Goal: Transaction & Acquisition: Purchase product/service

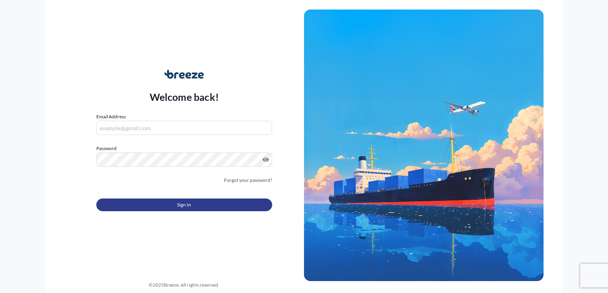
type input "[EMAIL_ADDRESS][DOMAIN_NAME]"
click at [175, 200] on button "Sign In" at bounding box center [184, 205] width 176 height 13
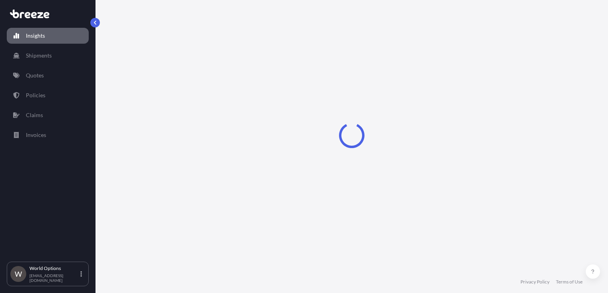
select select "2025"
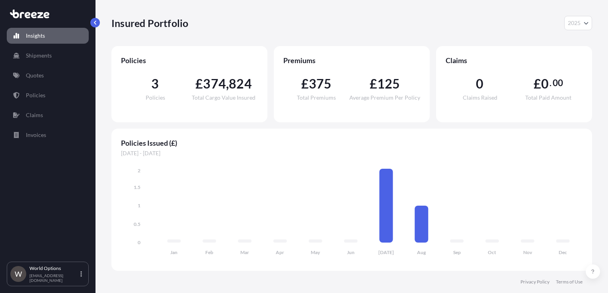
click at [43, 33] on p "Insights" at bounding box center [35, 36] width 19 height 8
click at [45, 53] on p "Shipments" at bounding box center [39, 56] width 26 height 8
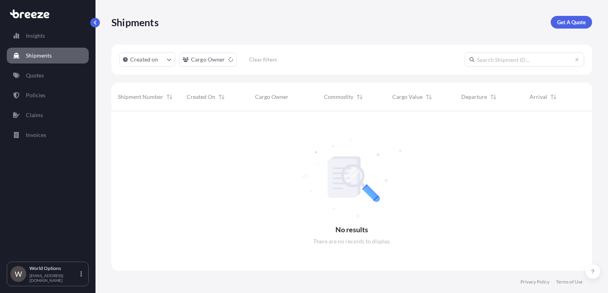
scroll to position [182, 474]
click at [568, 21] on p "Get A Quote" at bounding box center [571, 22] width 29 height 8
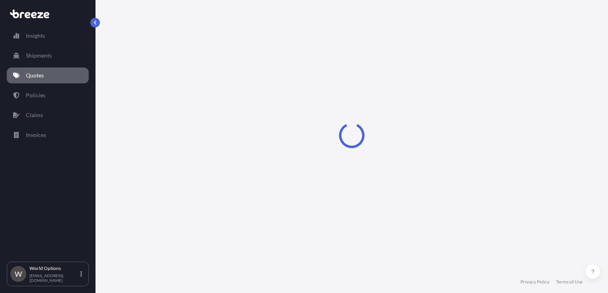
select select "Sea"
select select "1"
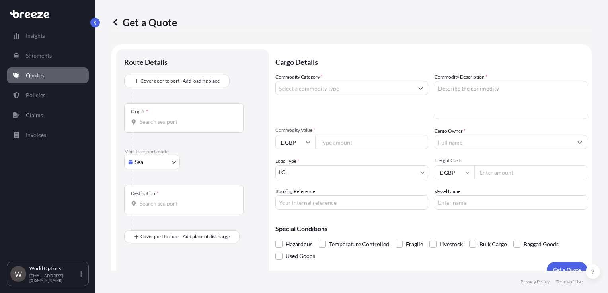
scroll to position [12, 0]
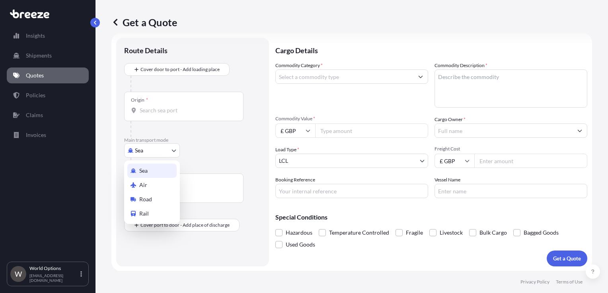
click at [146, 155] on body "Insights Shipments Quotes Policies Claims Invoices W World Options [EMAIL_ADDRE…" at bounding box center [304, 146] width 608 height 293
click at [145, 185] on span "Air" at bounding box center [143, 185] width 8 height 8
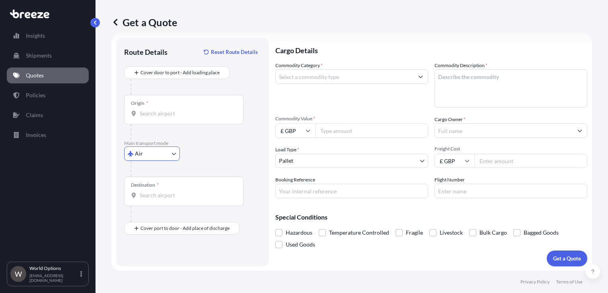
click at [207, 157] on div "Air Sea Air Road Rail" at bounding box center [192, 154] width 137 height 14
select select "Sea"
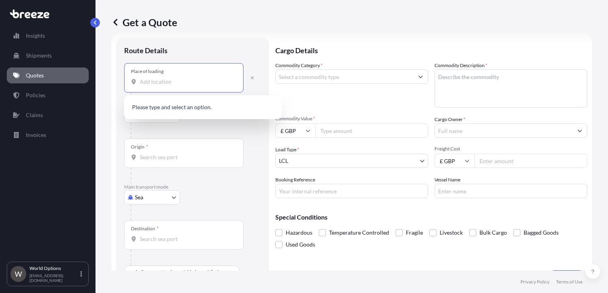
click at [170, 80] on input "Place of loading" at bounding box center [187, 82] width 94 height 8
paste input "GL15 5DA"
click at [165, 109] on span "[STREET_ADDRESS]" at bounding box center [202, 108] width 102 height 8
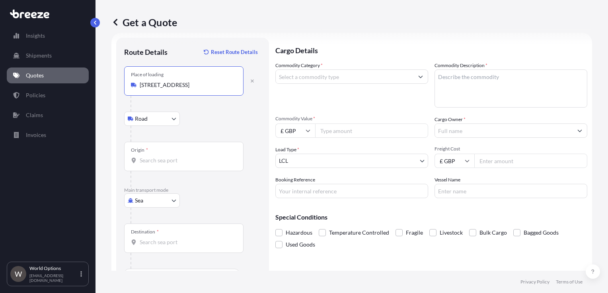
type input "[STREET_ADDRESS]"
click at [147, 204] on body "0 options available. 1 option available. Insights Shipments Quotes Policies Cla…" at bounding box center [304, 146] width 608 height 293
click at [149, 235] on div "Air" at bounding box center [151, 235] width 49 height 14
select select "Air"
click at [164, 162] on input "Origin *" at bounding box center [187, 161] width 94 height 8
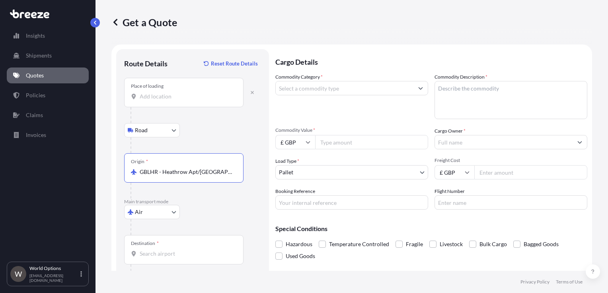
scroll to position [34, 0]
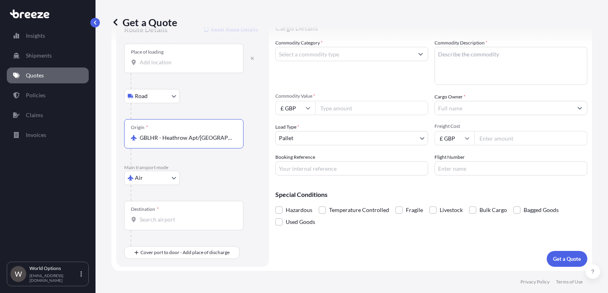
type input "GBLHR - Heathrow Apt/[GEOGRAPHIC_DATA], [GEOGRAPHIC_DATA]"
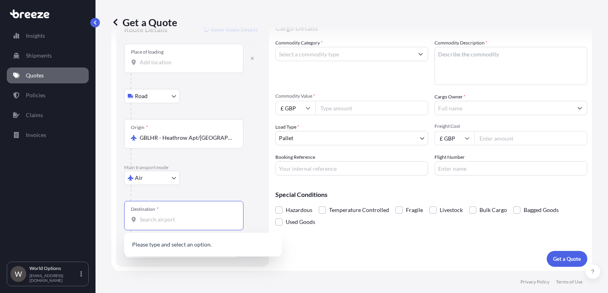
click at [148, 219] on input "Destination *" at bounding box center [187, 220] width 94 height 8
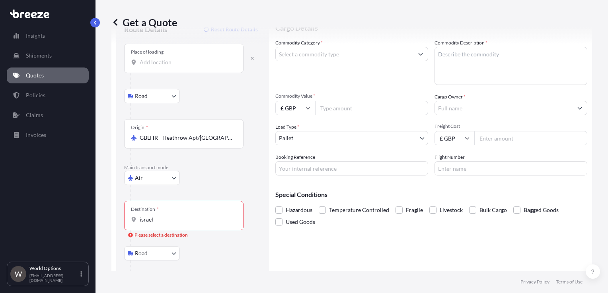
click at [161, 223] on div "Destination * [GEOGRAPHIC_DATA]" at bounding box center [183, 215] width 119 height 29
click at [161, 223] on input "israel" at bounding box center [187, 220] width 94 height 8
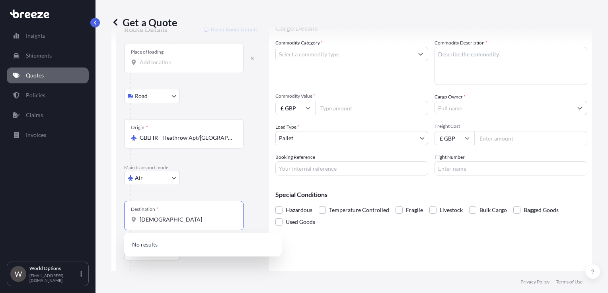
click at [166, 228] on div "Destination * isrea" at bounding box center [183, 215] width 119 height 29
click at [166, 224] on input "[DEMOGRAPHIC_DATA]" at bounding box center [187, 220] width 94 height 8
click at [166, 228] on div "Destination * isrea" at bounding box center [183, 215] width 119 height 29
click at [166, 224] on input "[DEMOGRAPHIC_DATA]" at bounding box center [187, 220] width 94 height 8
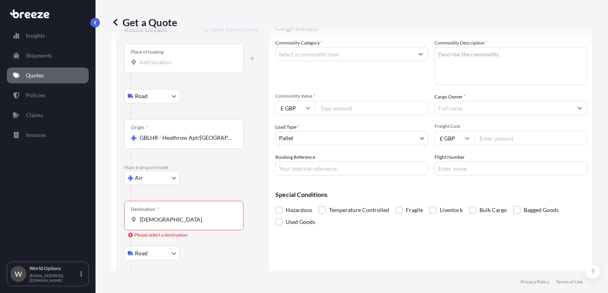
drag, startPoint x: 166, startPoint y: 228, endPoint x: 156, endPoint y: 223, distance: 10.9
click at [156, 223] on div "Destination * isrea" at bounding box center [183, 215] width 119 height 29
click at [156, 223] on input "[DEMOGRAPHIC_DATA]" at bounding box center [187, 220] width 94 height 8
click at [156, 223] on div "Destination * isrea" at bounding box center [183, 215] width 119 height 29
click at [156, 223] on input "[DEMOGRAPHIC_DATA]" at bounding box center [187, 220] width 94 height 8
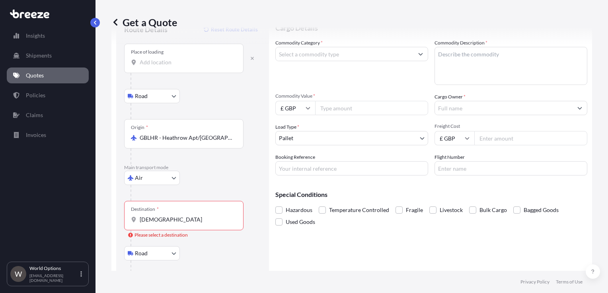
click at [144, 223] on div "Destination * isrea" at bounding box center [183, 215] width 119 height 29
click at [144, 223] on input "[DEMOGRAPHIC_DATA]" at bounding box center [187, 220] width 94 height 8
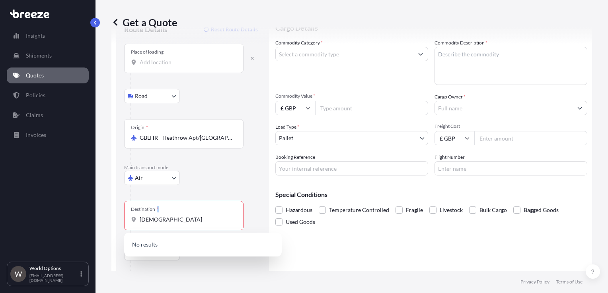
click at [144, 223] on div "Destination * isrea" at bounding box center [183, 215] width 119 height 29
click at [144, 223] on input "[DEMOGRAPHIC_DATA]" at bounding box center [187, 220] width 94 height 8
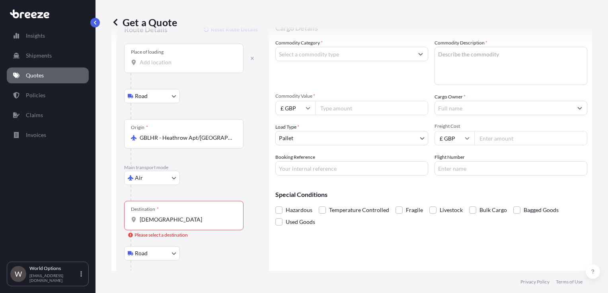
click at [143, 221] on input "[DEMOGRAPHIC_DATA]" at bounding box center [187, 220] width 94 height 8
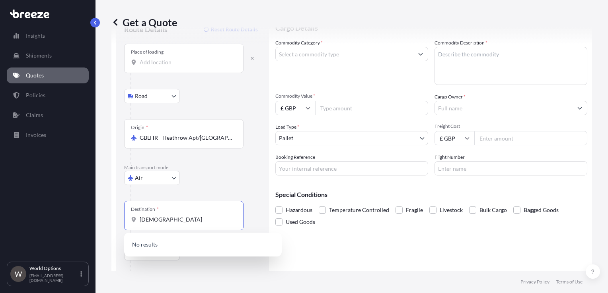
click at [143, 221] on input "[DEMOGRAPHIC_DATA]" at bounding box center [187, 220] width 94 height 8
paste input "Israel"
type input "Israel"
click at [240, 98] on div "Road Road Rail" at bounding box center [192, 96] width 137 height 14
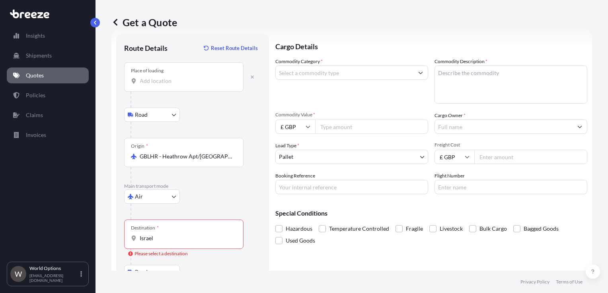
scroll to position [0, 0]
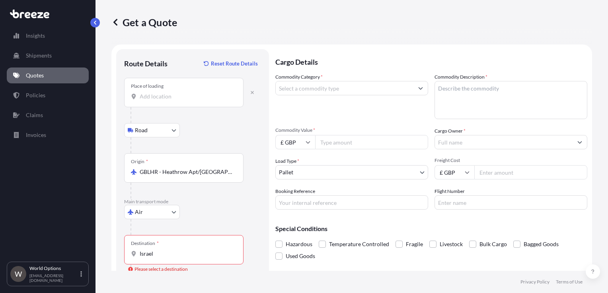
click at [159, 93] on input "Place of loading" at bounding box center [187, 97] width 94 height 8
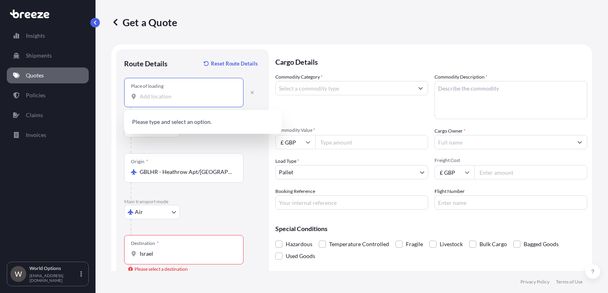
paste input "GL15 5DA"
click at [157, 120] on span "[STREET_ADDRESS]" at bounding box center [202, 123] width 102 height 8
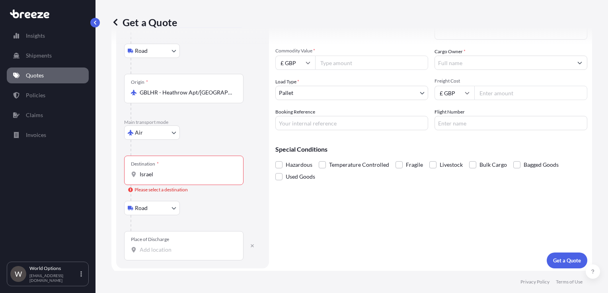
scroll to position [81, 0]
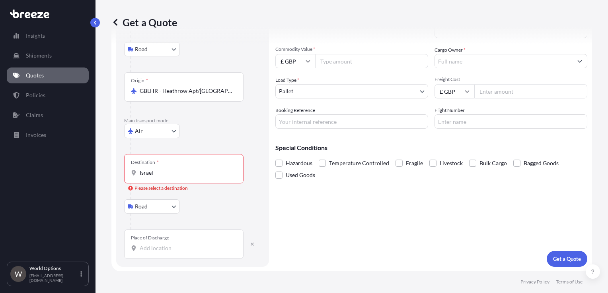
type input "[STREET_ADDRESS]"
click at [148, 175] on input "Israel" at bounding box center [187, 173] width 94 height 8
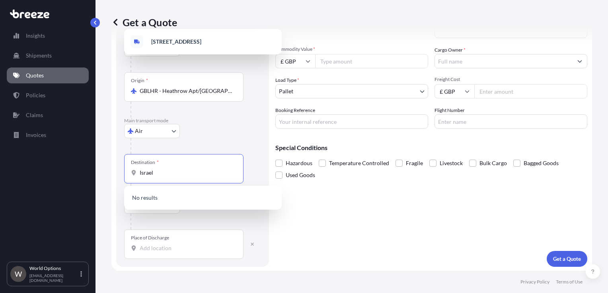
click at [148, 175] on input "Israel" at bounding box center [187, 173] width 94 height 8
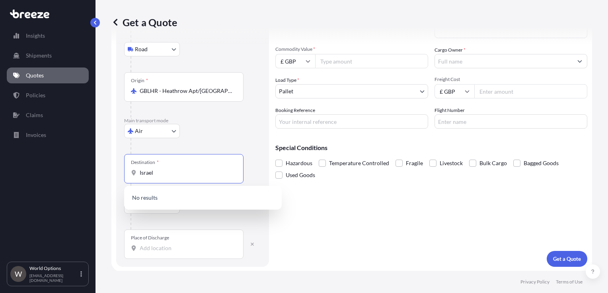
paste input "7178110"
type input "7178110"
click at [202, 175] on input "7178110" at bounding box center [187, 173] width 94 height 8
click at [161, 175] on input "7178110" at bounding box center [187, 173] width 94 height 8
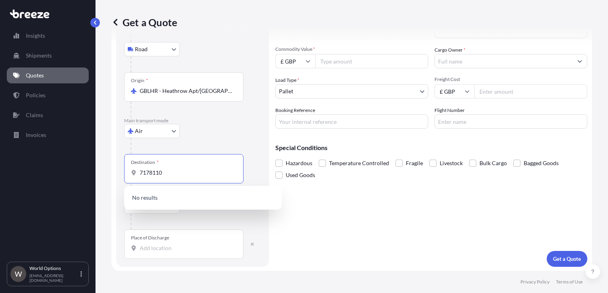
click at [161, 175] on input "7178110" at bounding box center [187, 173] width 94 height 8
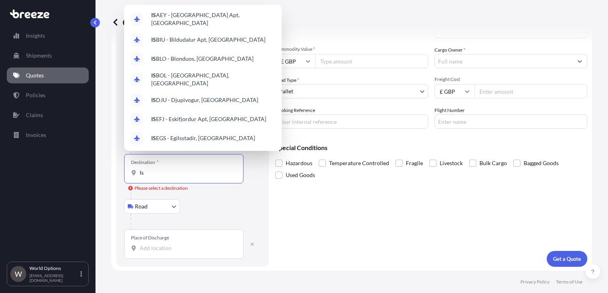
type input "I"
